Goal: Information Seeking & Learning: Understand process/instructions

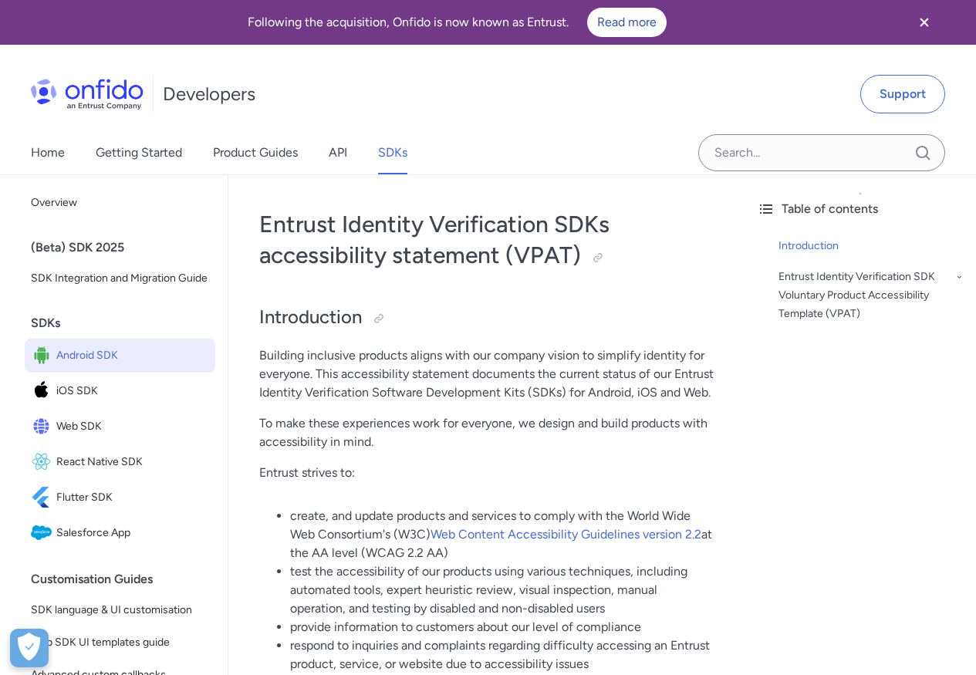
click at [107, 366] on span "Android SDK" at bounding box center [132, 356] width 153 height 22
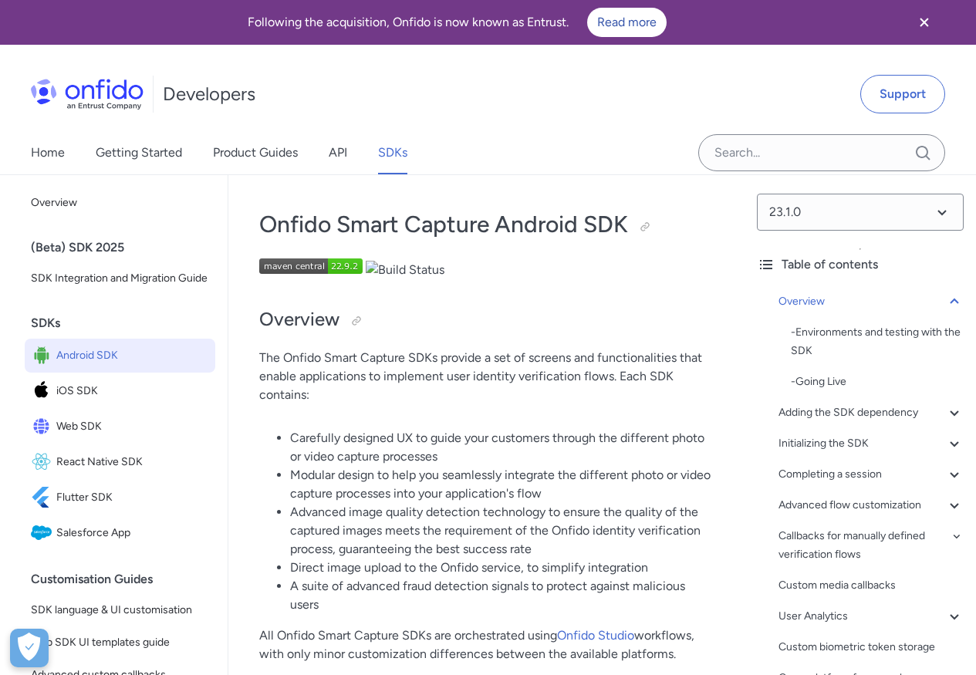
click at [525, 326] on h2 "Overview" at bounding box center [486, 320] width 454 height 26
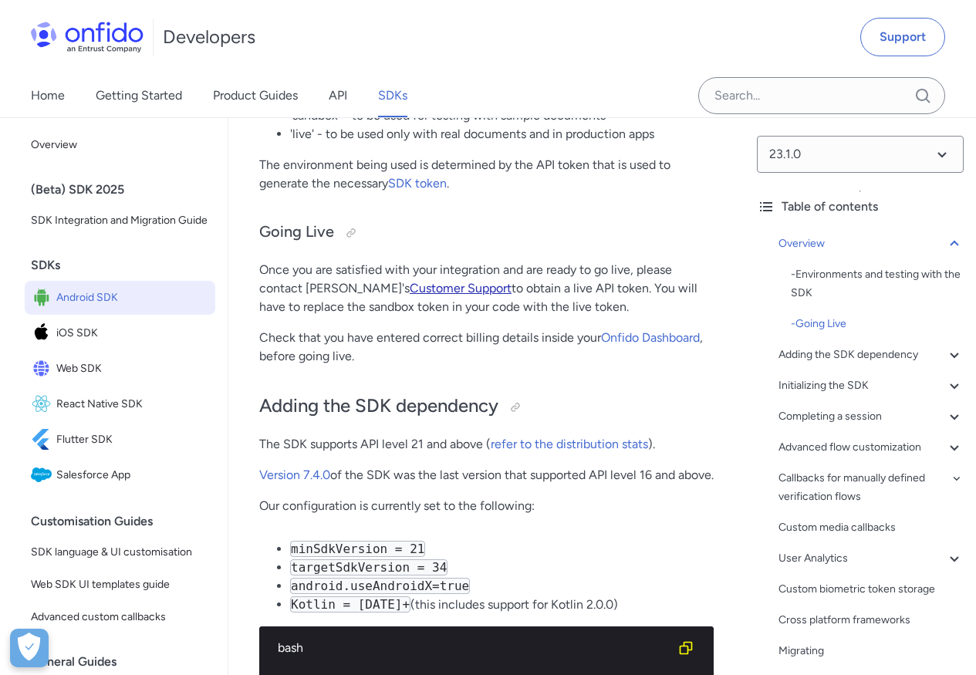
click at [412, 293] on link "Customer Support" at bounding box center [461, 288] width 102 height 15
click at [816, 93] on input "Onfido search input field" at bounding box center [821, 95] width 247 height 37
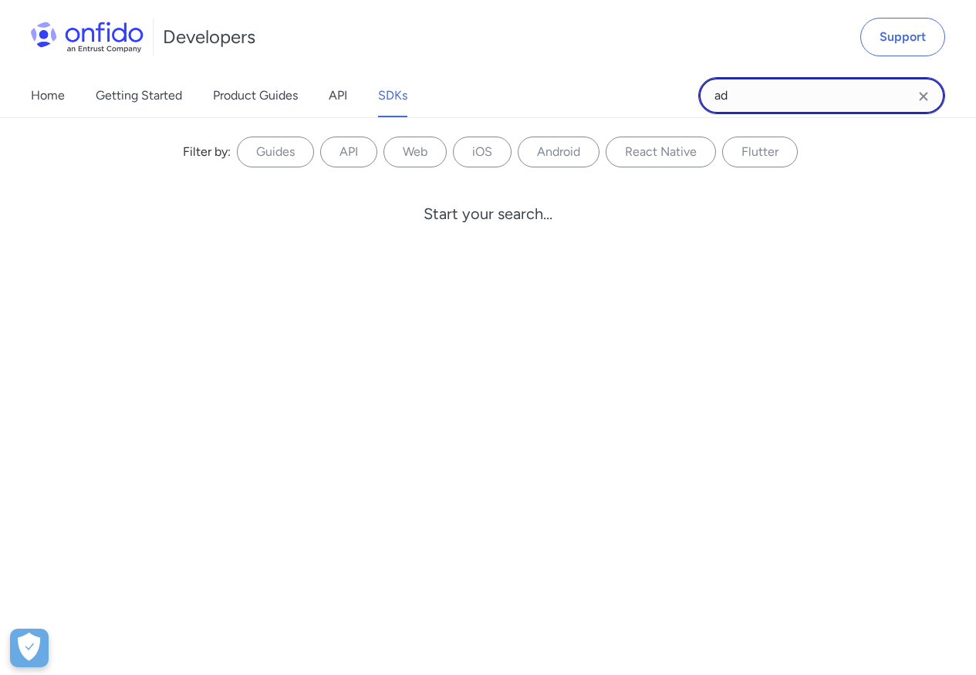
type input "a"
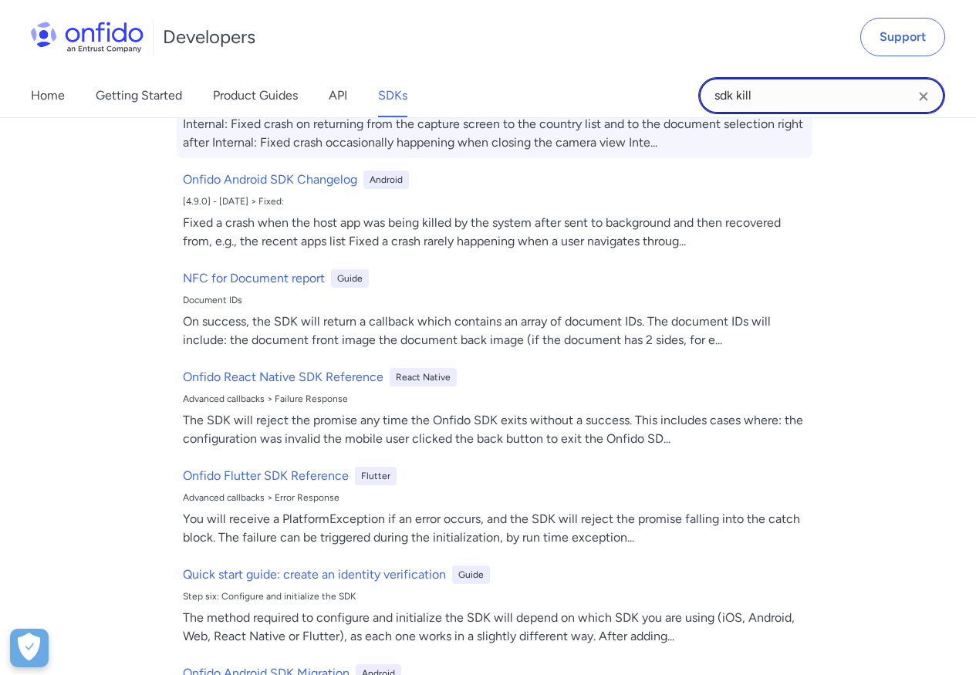
scroll to position [0, 0]
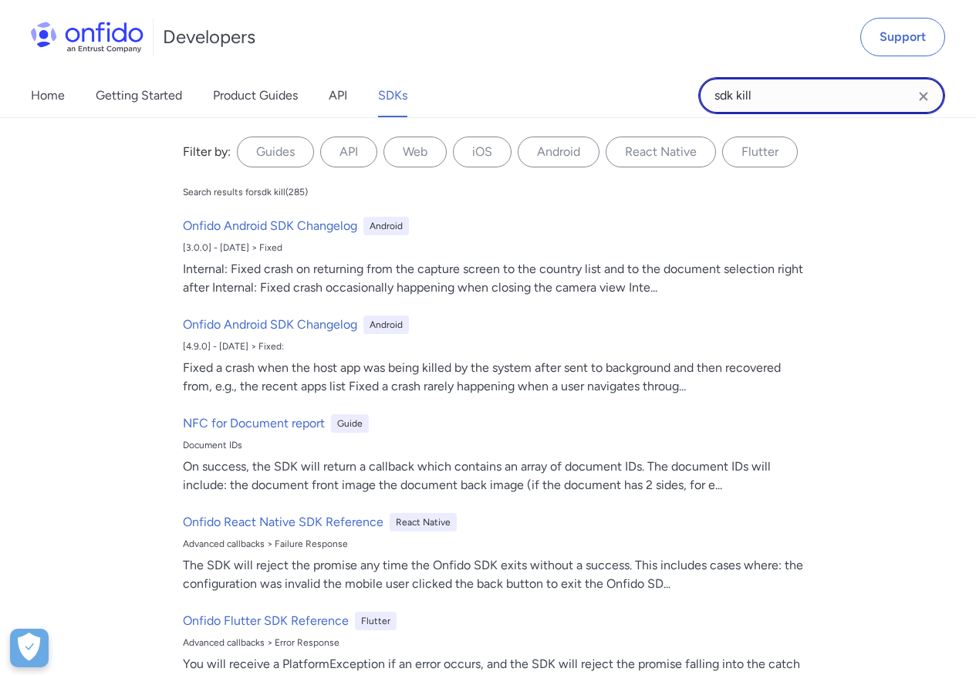
click at [795, 100] on input "sdk kill" at bounding box center [821, 95] width 247 height 37
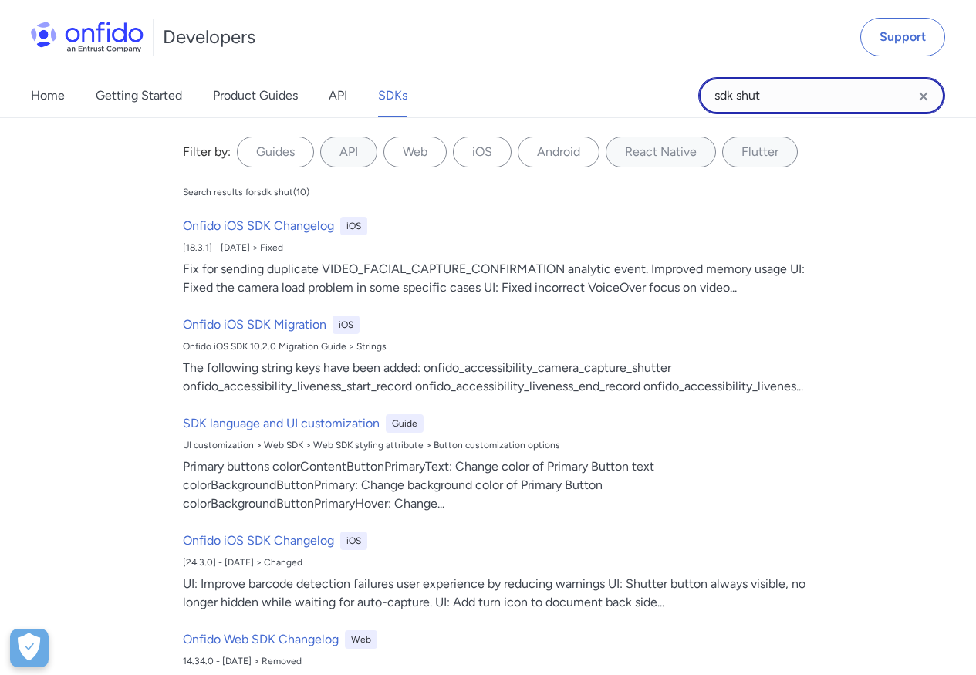
click at [794, 98] on input "sdk shut" at bounding box center [821, 95] width 247 height 37
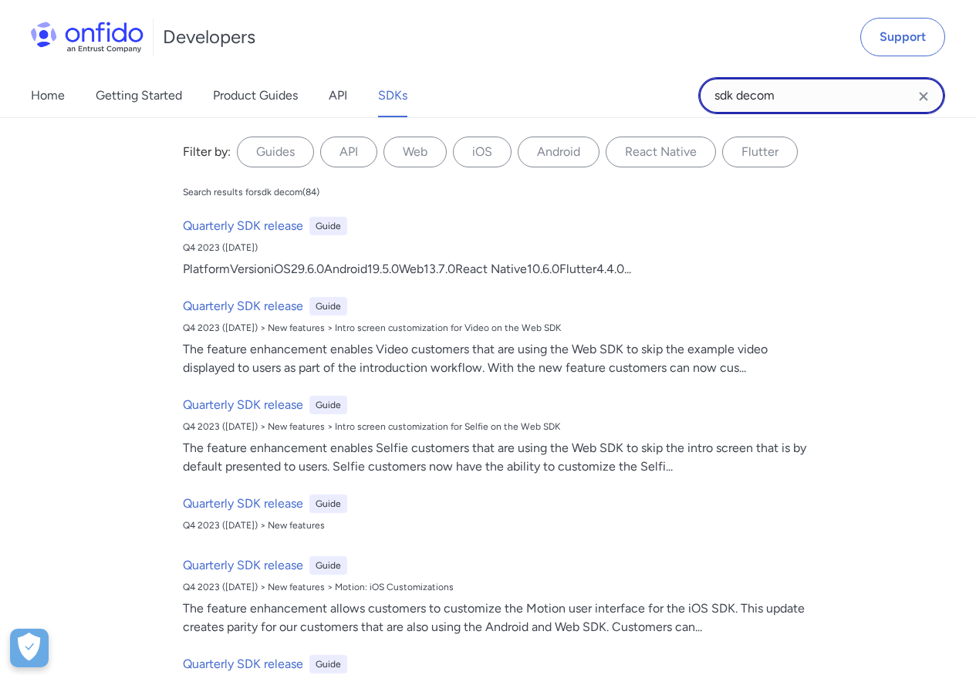
type input "sdk decom"
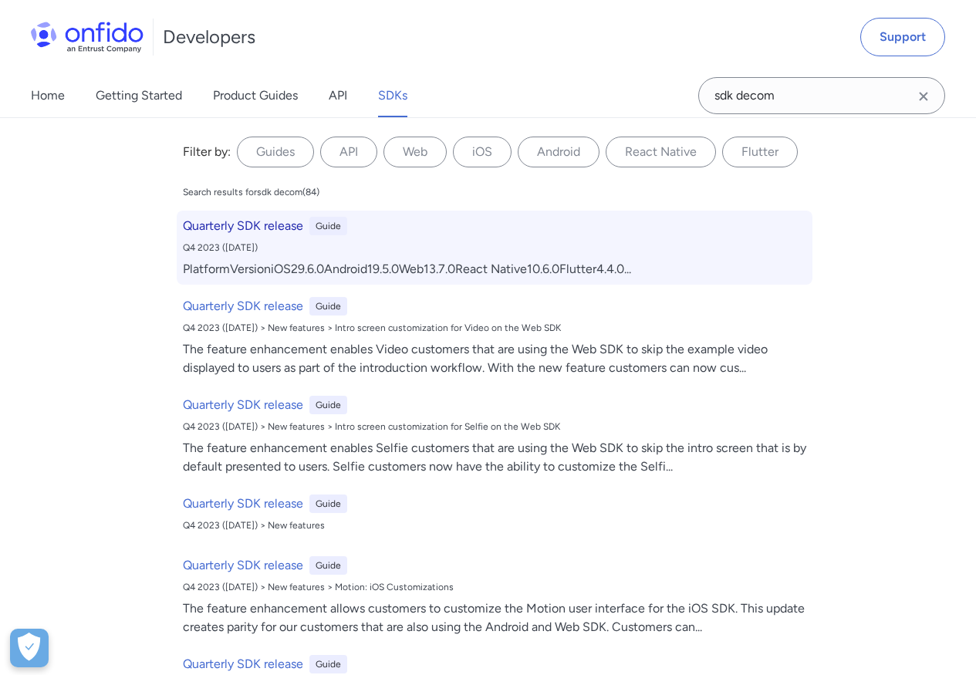
click at [474, 274] on div "PlatformVersioniOS29.6.0Android19.5.0Web13.7.0React Native10.6.0Flutter4.4.0 ..." at bounding box center [494, 269] width 623 height 19
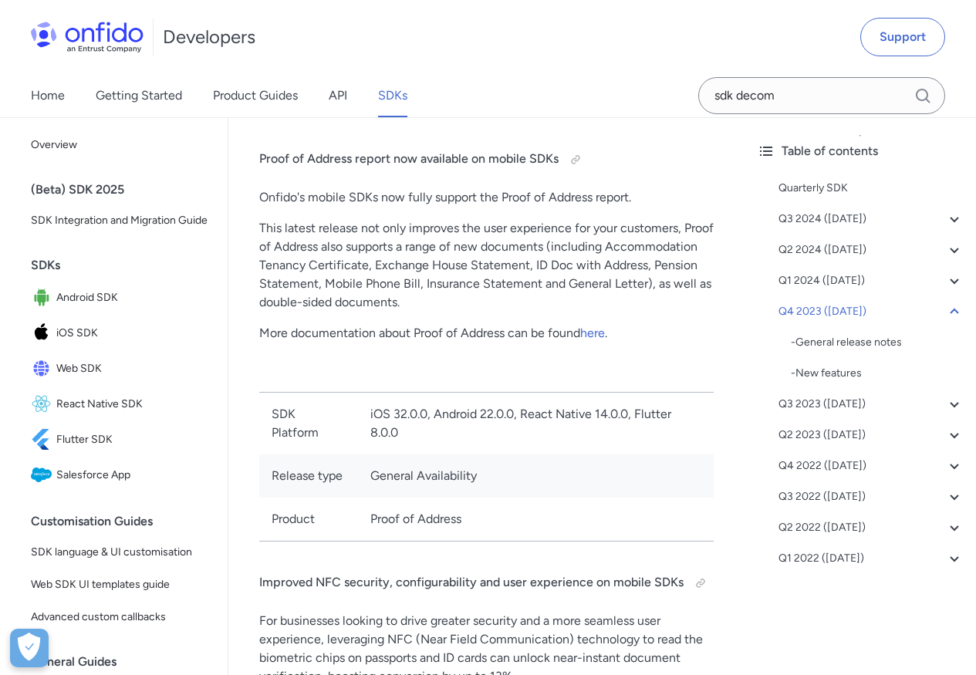
scroll to position [8737, 0]
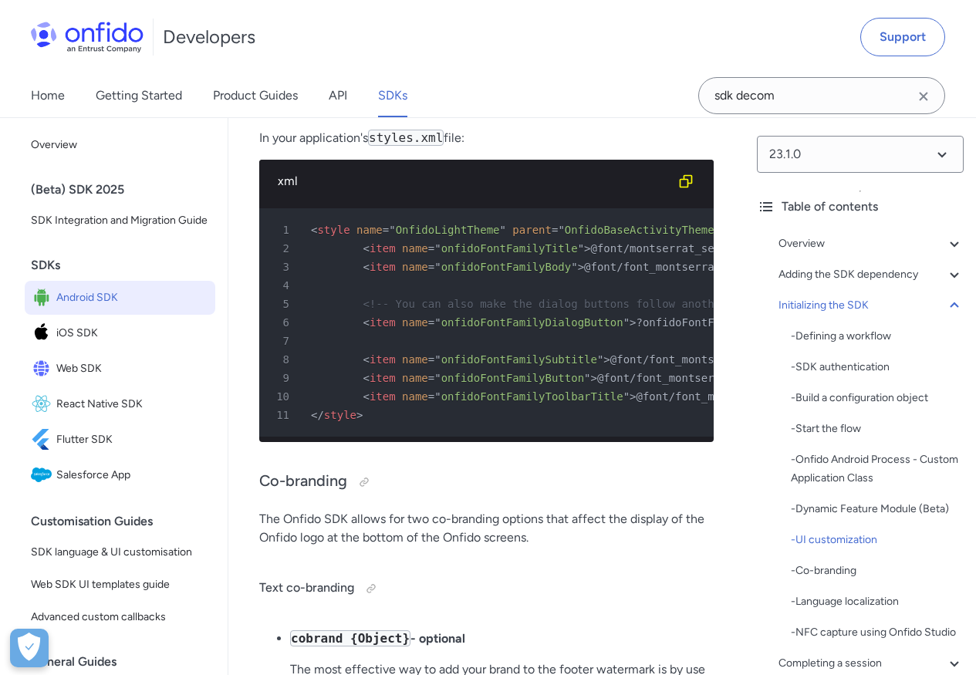
scroll to position [872, 0]
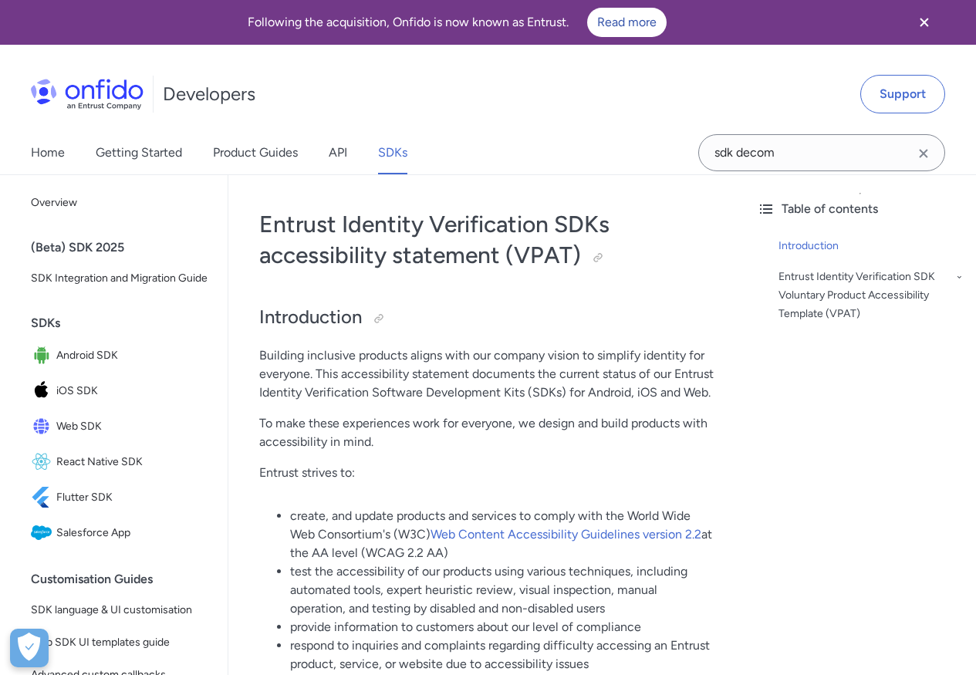
click at [516, 324] on h2 "Introduction" at bounding box center [486, 318] width 454 height 26
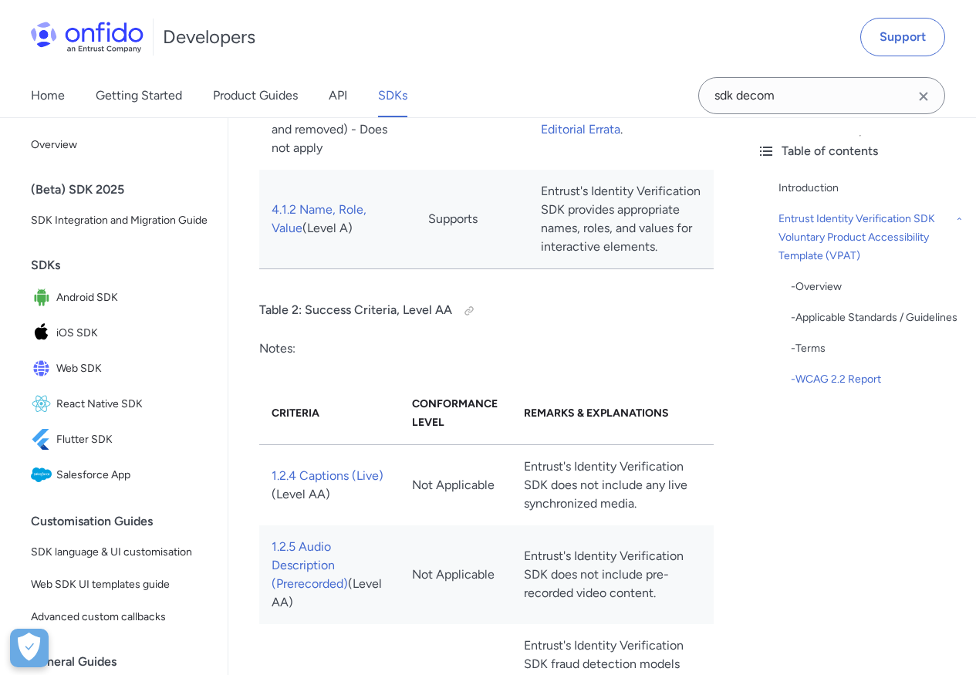
scroll to position [7676, 0]
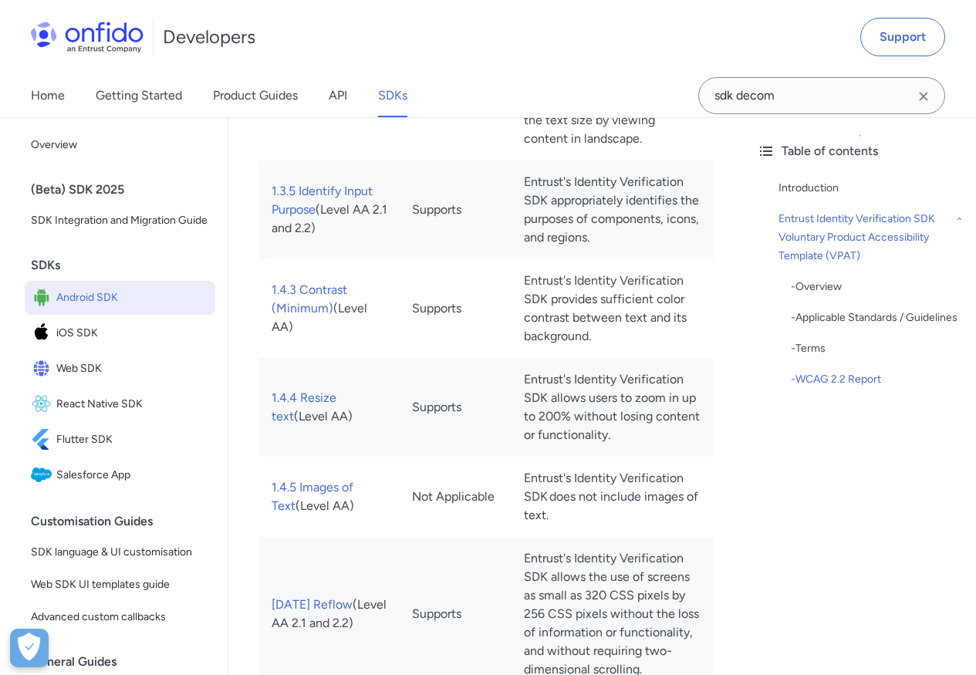
click at [133, 309] on span "Android SDK" at bounding box center [132, 298] width 153 height 22
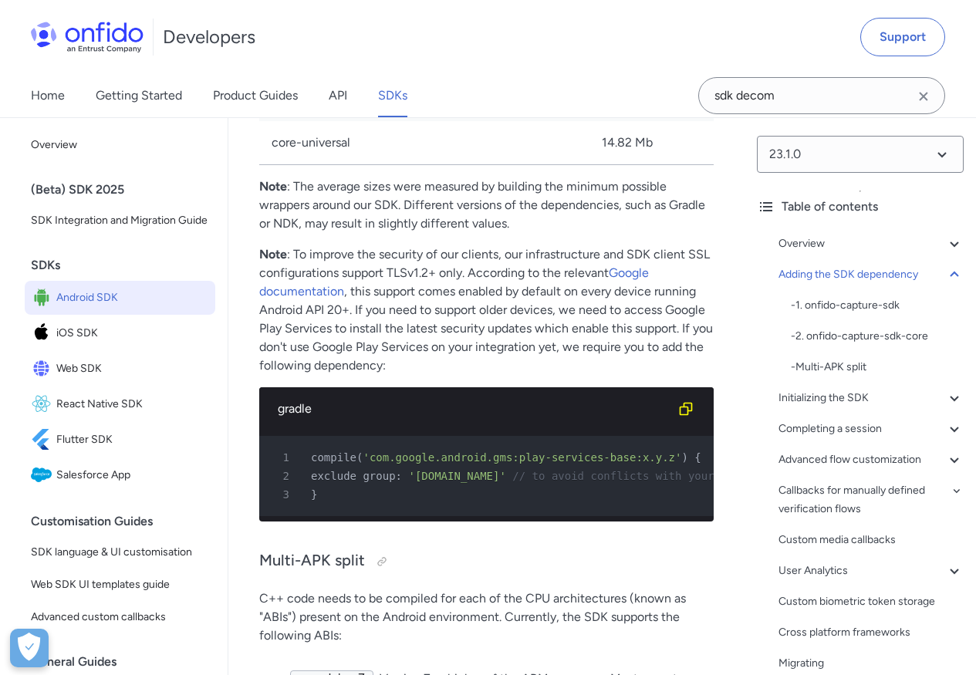
scroll to position [3004, 0]
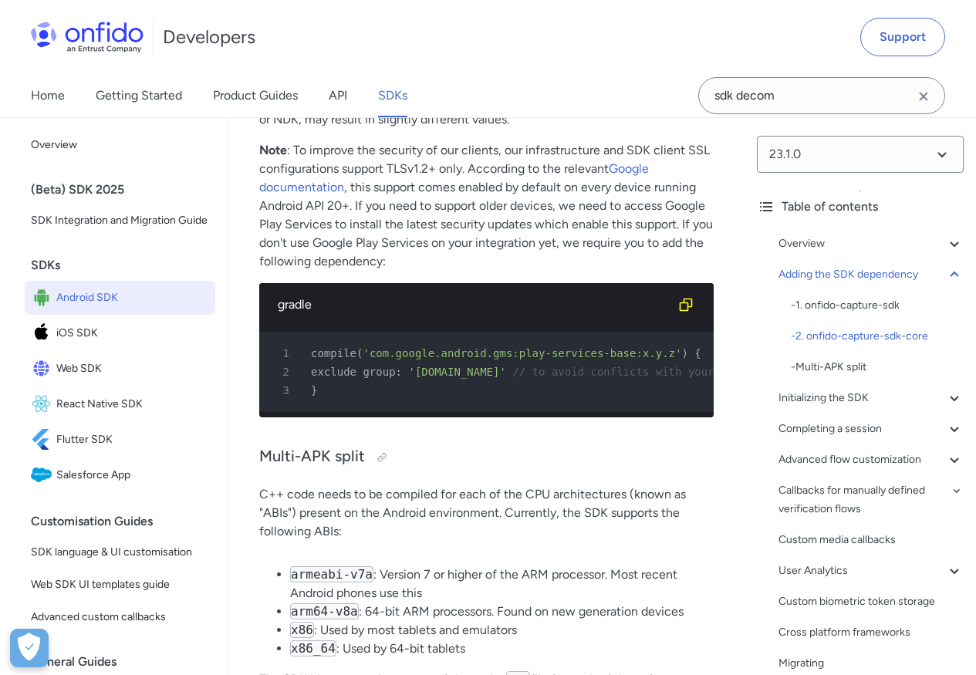
click at [567, 271] on p "Note : To improve the security of our clients, our infrastructure and SDK clien…" at bounding box center [486, 206] width 454 height 130
click at [916, 97] on icon "Clear search field button" at bounding box center [923, 96] width 19 height 19
click at [923, 96] on icon "Clear search field button" at bounding box center [923, 96] width 8 height 8
click at [928, 93] on icon at bounding box center [923, 96] width 19 height 19
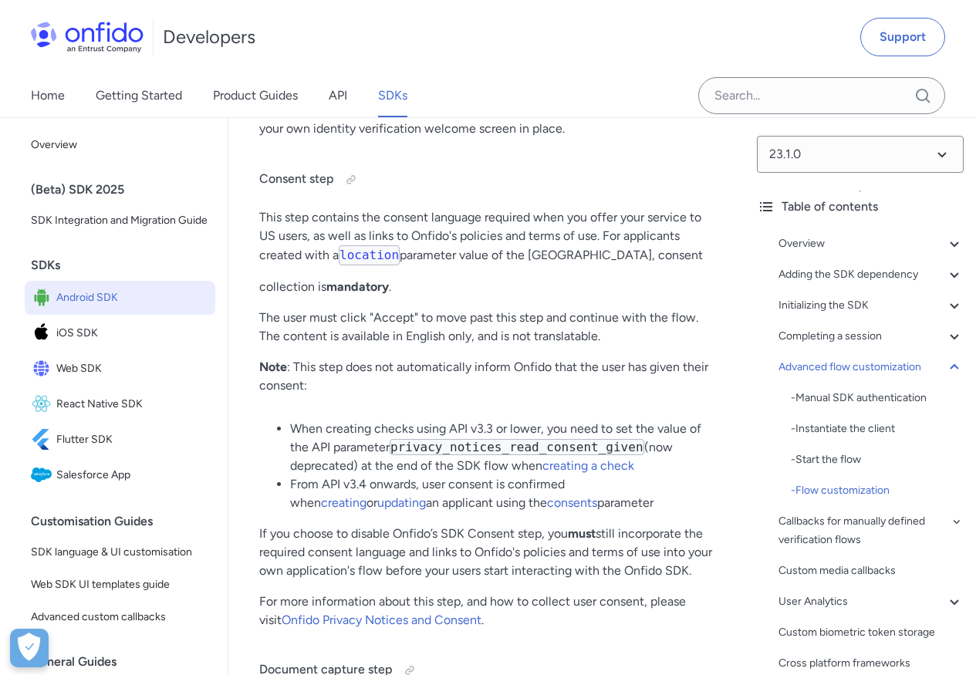
scroll to position [18521, 0]
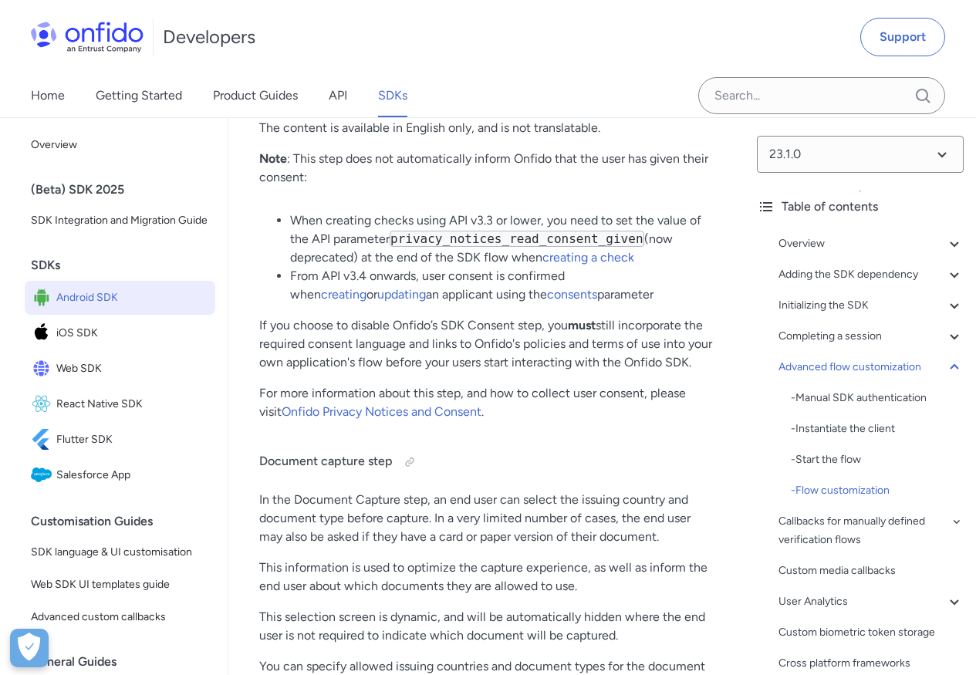
scroll to position [18581, 0]
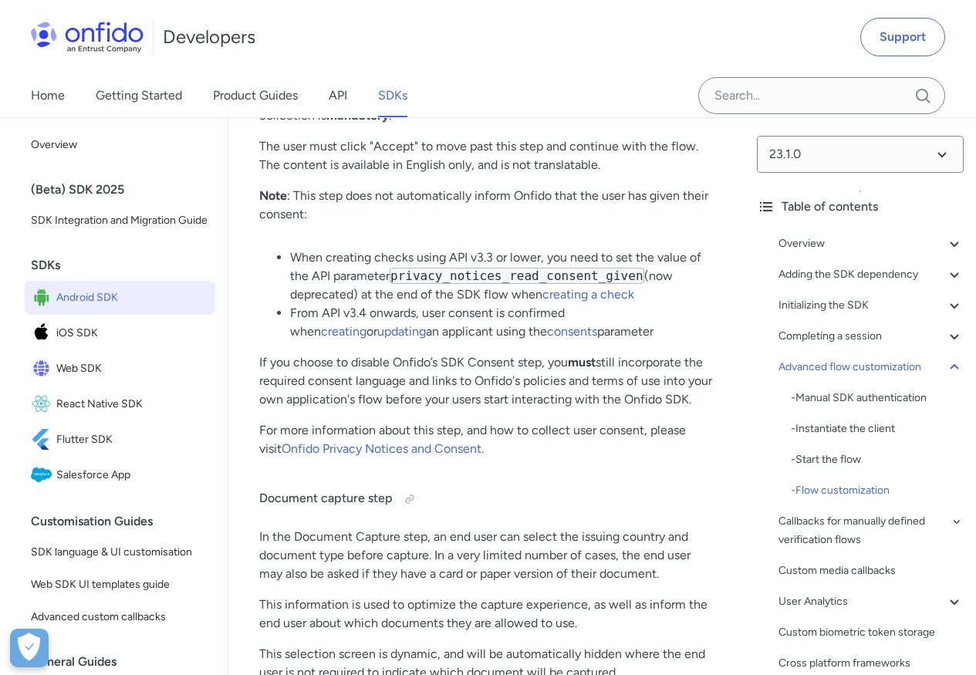
drag, startPoint x: 281, startPoint y: 335, endPoint x: 540, endPoint y: 329, distance: 259.2
drag, startPoint x: 467, startPoint y: 356, endPoint x: 377, endPoint y: 372, distance: 90.8
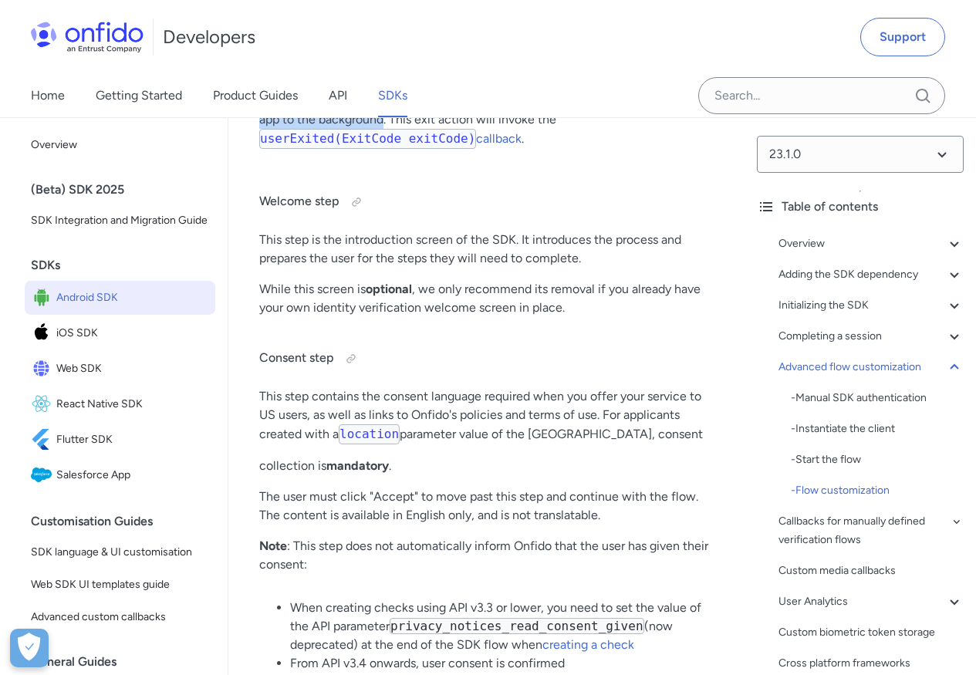
scroll to position [18217, 0]
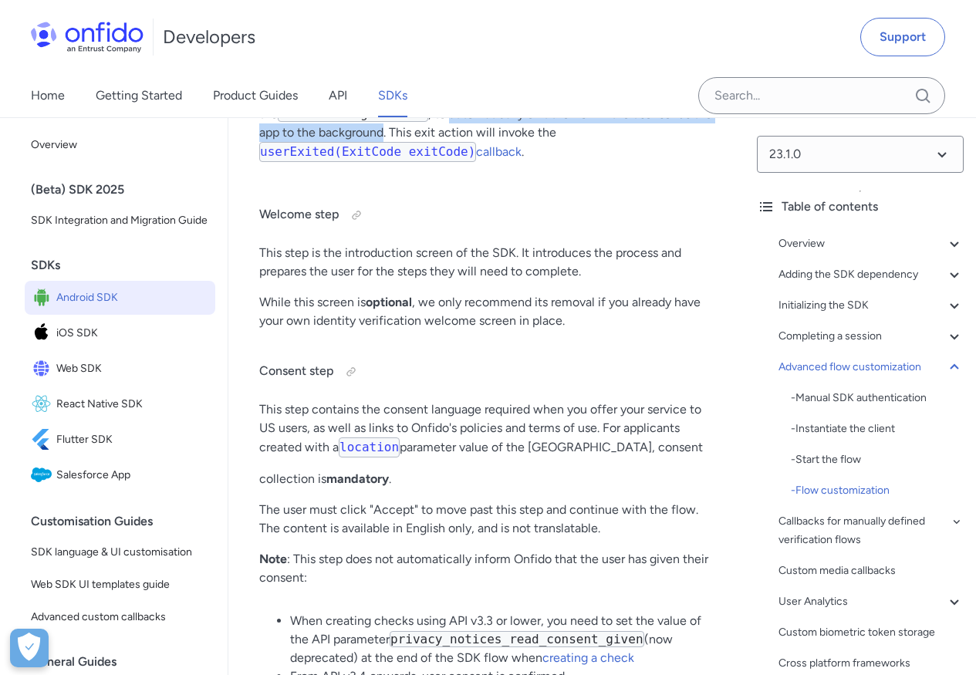
drag, startPoint x: 423, startPoint y: 376, endPoint x: 473, endPoint y: 464, distance: 100.6
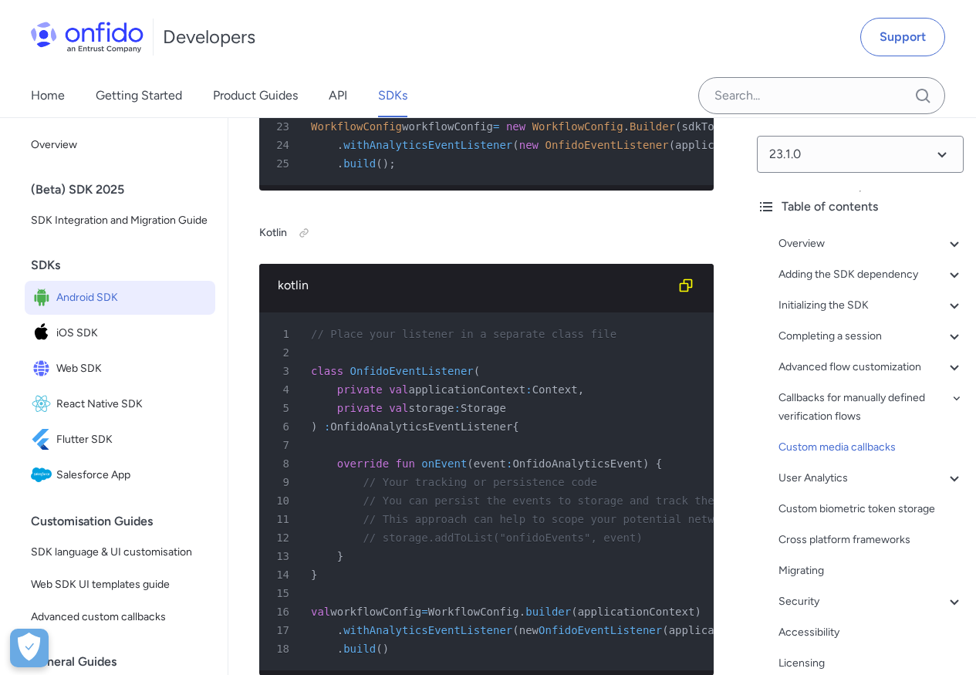
scroll to position [31972, 0]
